Goal: Information Seeking & Learning: Find contact information

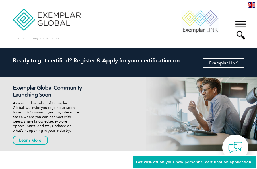
click at [216, 62] on link "Exemplar LINK" at bounding box center [223, 63] width 41 height 10
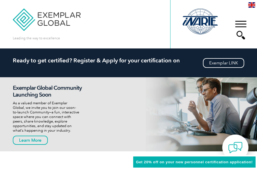
click at [239, 24] on div "▼" at bounding box center [241, 30] width 15 height 29
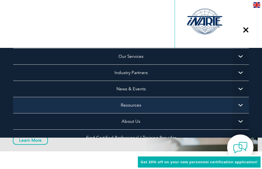
scroll to position [29, 0]
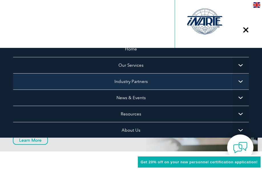
click at [127, 81] on link "Industry Partners" at bounding box center [130, 81] width 235 height 16
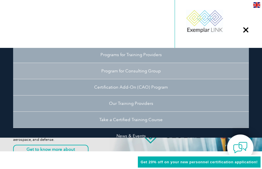
scroll to position [114, 0]
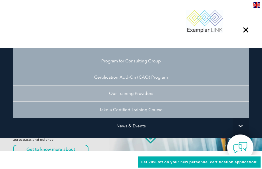
click at [138, 94] on link "Our Training Providers" at bounding box center [130, 93] width 235 height 16
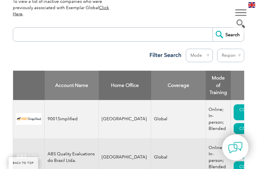
scroll to position [228, 0]
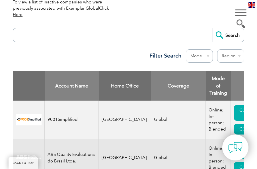
click at [45, 30] on input "search" at bounding box center [114, 35] width 197 height 14
drag, startPoint x: 217, startPoint y: 6, endPoint x: 208, endPoint y: 9, distance: 8.9
click at [90, 29] on input "search" at bounding box center [114, 35] width 197 height 14
type input "topcertifier"
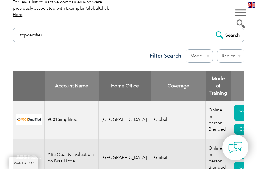
click at [213, 28] on input "Search" at bounding box center [228, 35] width 31 height 14
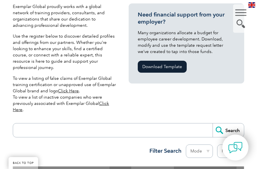
scroll to position [228, 0]
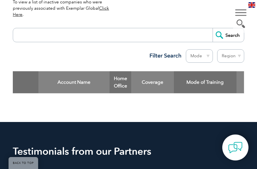
click at [107, 28] on input "search" at bounding box center [114, 35] width 197 height 14
type input "topcertifier"
click at [223, 28] on input "Search" at bounding box center [228, 35] width 31 height 14
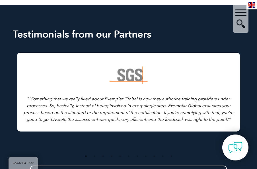
scroll to position [399, 0]
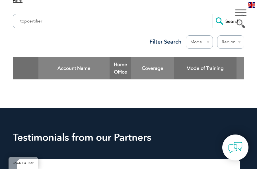
scroll to position [180, 0]
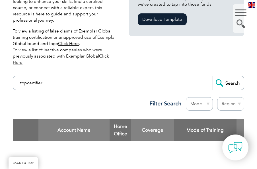
drag, startPoint x: 84, startPoint y: 76, endPoint x: -54, endPoint y: 70, distance: 137.8
drag, startPoint x: 227, startPoint y: 81, endPoint x: 229, endPoint y: 75, distance: 5.9
click at [227, 80] on input "Search" at bounding box center [228, 83] width 31 height 14
click at [227, 77] on input "Search" at bounding box center [228, 83] width 31 height 14
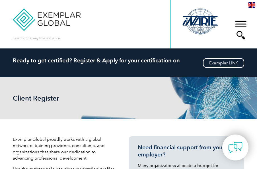
click at [247, 23] on div "▼" at bounding box center [241, 30] width 15 height 29
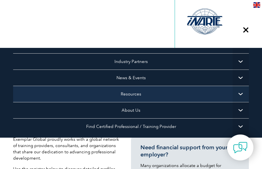
scroll to position [57, 0]
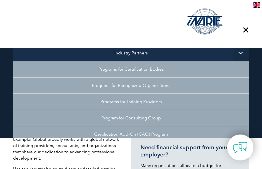
click at [138, 53] on link "Industry Partners" at bounding box center [130, 53] width 235 height 16
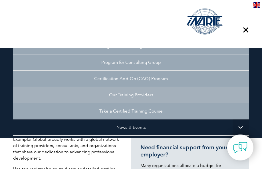
scroll to position [114, 0]
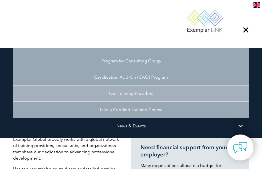
click at [138, 93] on link "Our Training Providers" at bounding box center [130, 93] width 235 height 16
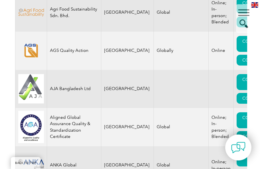
scroll to position [684, 0]
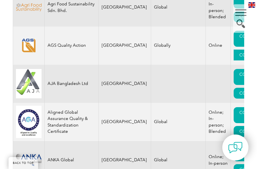
click at [234, 50] on link "COURSES" at bounding box center [249, 55] width 31 height 11
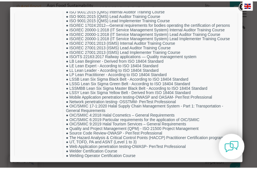
scroll to position [356, 0]
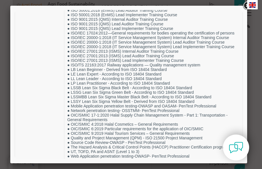
click at [244, 5] on link at bounding box center [247, 6] width 10 height 10
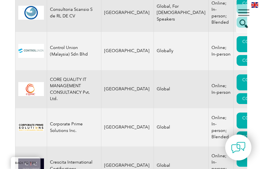
scroll to position [2480, 0]
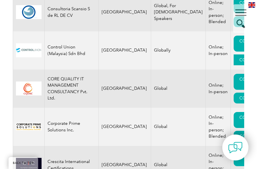
click at [234, 54] on link "COURSES" at bounding box center [249, 59] width 31 height 11
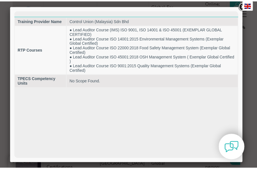
scroll to position [0, 0]
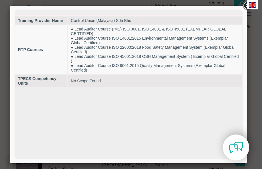
click at [244, 5] on link at bounding box center [247, 6] width 10 height 10
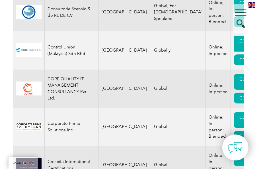
click at [234, 36] on link "CONTACT US" at bounding box center [250, 44] width 33 height 16
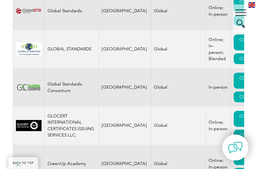
scroll to position [4191, 0]
